Goal: Check status: Check status

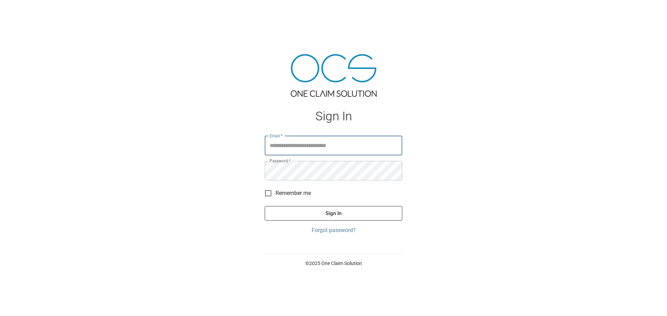
type input "**********"
click at [356, 218] on button "Sign In" at bounding box center [334, 213] width 138 height 15
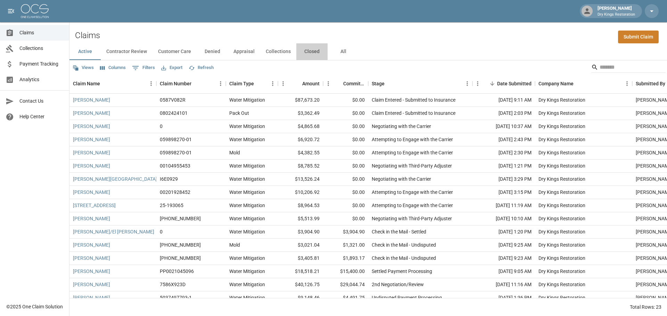
click at [320, 51] on button "Closed" at bounding box center [311, 51] width 31 height 17
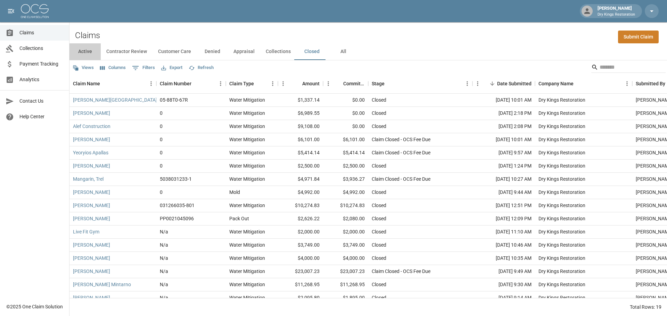
click at [89, 51] on button "Active" at bounding box center [84, 51] width 31 height 17
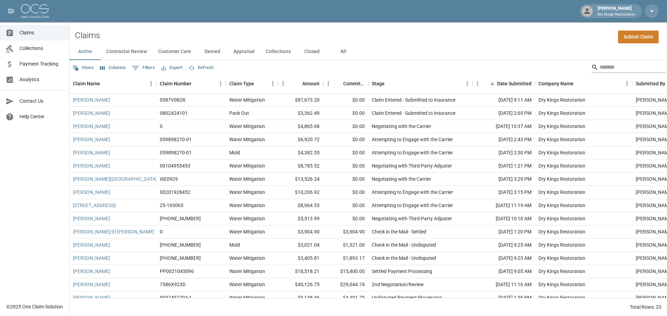
click at [600, 71] on input "Search" at bounding box center [628, 67] width 56 height 11
type input "*****"
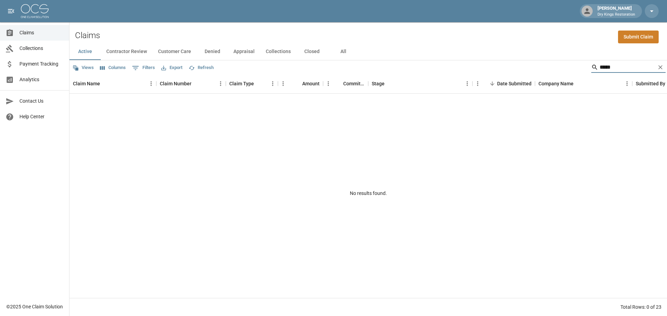
click at [660, 68] on icon "Clear" at bounding box center [660, 67] width 7 height 7
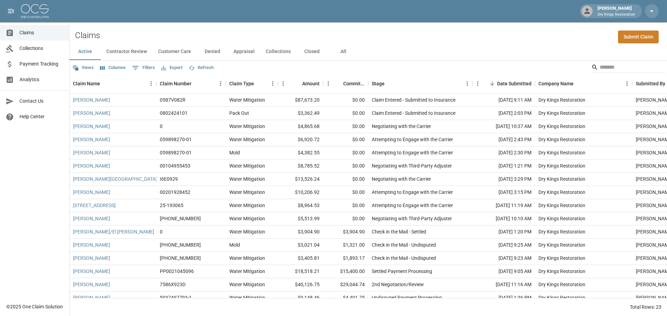
click at [127, 54] on button "Contractor Review" at bounding box center [127, 51] width 52 height 17
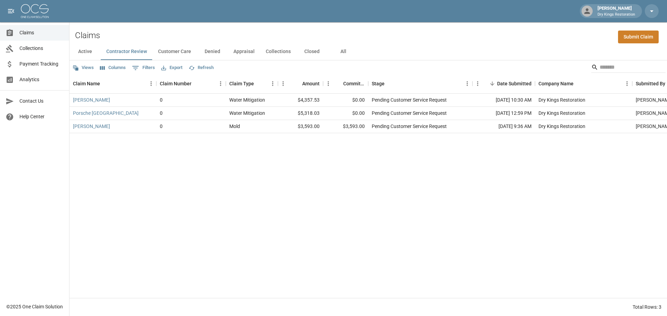
click at [180, 49] on button "Customer Care" at bounding box center [175, 51] width 44 height 17
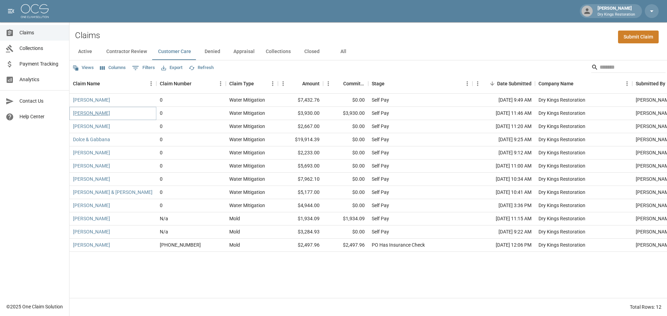
click at [89, 112] on link "[PERSON_NAME]" at bounding box center [91, 113] width 37 height 7
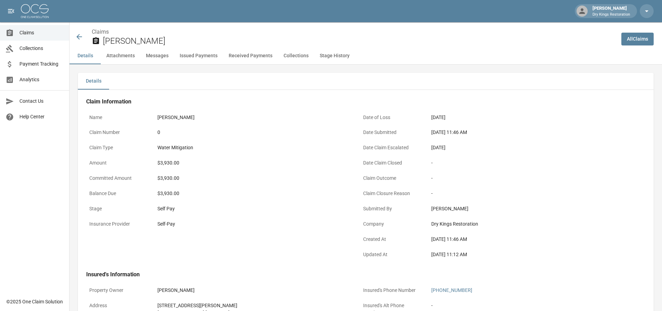
click at [334, 195] on div "$3,930.00" at bounding box center [252, 193] width 191 height 7
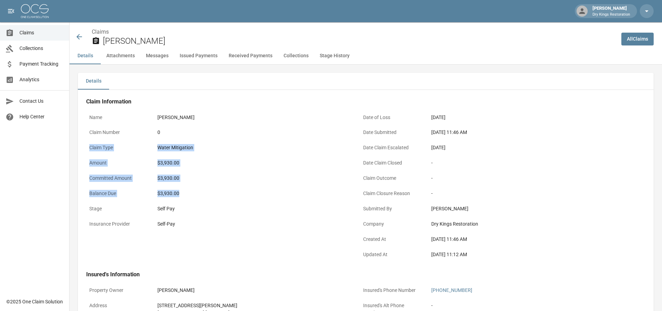
drag, startPoint x: 196, startPoint y: 195, endPoint x: 89, endPoint y: 151, distance: 115.4
click at [88, 152] on div "Name [PERSON_NAME] Claim Number 0 Claim Type Water Mitigation Amount $3,930.00 …" at bounding box center [215, 182] width 274 height 161
click at [192, 151] on div "Water Mitigation" at bounding box center [252, 147] width 191 height 7
drag, startPoint x: 179, startPoint y: 195, endPoint x: 88, endPoint y: 168, distance: 94.6
click at [88, 168] on div "Name [PERSON_NAME] Claim Number 0 Claim Type Water Mitigation Amount $3,930.00 …" at bounding box center [215, 182] width 274 height 161
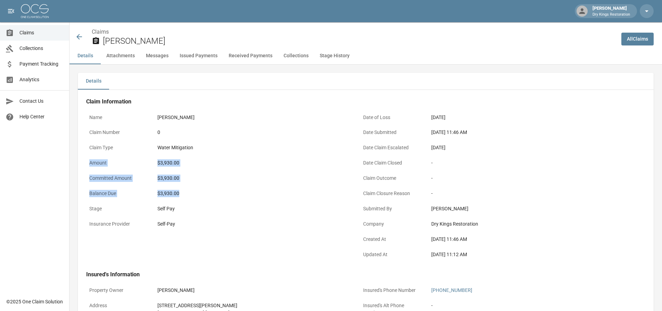
click at [223, 189] on div "$3,930.00" at bounding box center [252, 194] width 197 height 14
drag, startPoint x: 184, startPoint y: 193, endPoint x: 90, endPoint y: 164, distance: 98.2
click at [90, 164] on div "Name [PERSON_NAME] Claim Number 0 Claim Type Water Mitigation Amount $3,930.00 …" at bounding box center [215, 182] width 274 height 161
click at [189, 187] on div "Committed Amount $3,930.00" at bounding box center [218, 179] width 265 height 15
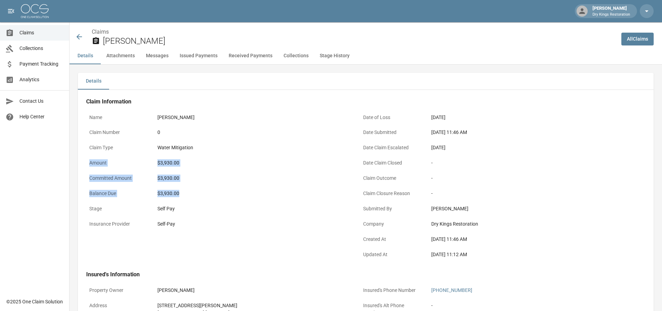
drag, startPoint x: 193, startPoint y: 196, endPoint x: 90, endPoint y: 165, distance: 108.2
click at [90, 165] on div "Name [PERSON_NAME] Claim Number 0 Claim Type Water Mitigation Amount $3,930.00 …" at bounding box center [215, 182] width 274 height 161
click at [235, 191] on div "$3,930.00" at bounding box center [252, 193] width 191 height 7
click at [301, 199] on div "$3,930.00" at bounding box center [252, 194] width 197 height 14
click at [77, 33] on icon at bounding box center [79, 37] width 8 height 8
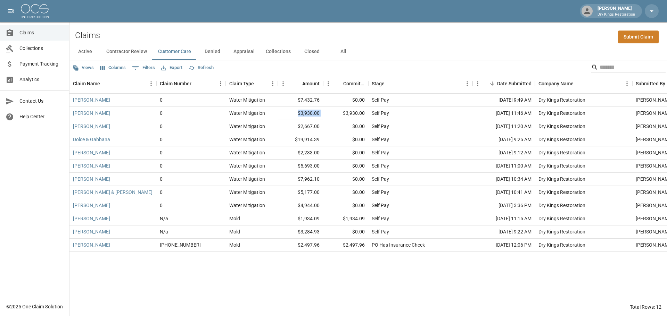
drag, startPoint x: 297, startPoint y: 113, endPoint x: 336, endPoint y: 114, distance: 38.6
click at [336, 114] on div "[PERSON_NAME] 0 Water Mitigation $3,930.00 $3,930.00 Self Pay [DATE] 11:46 AM D…" at bounding box center [394, 113] width 650 height 13
